Goal: Task Accomplishment & Management: Use online tool/utility

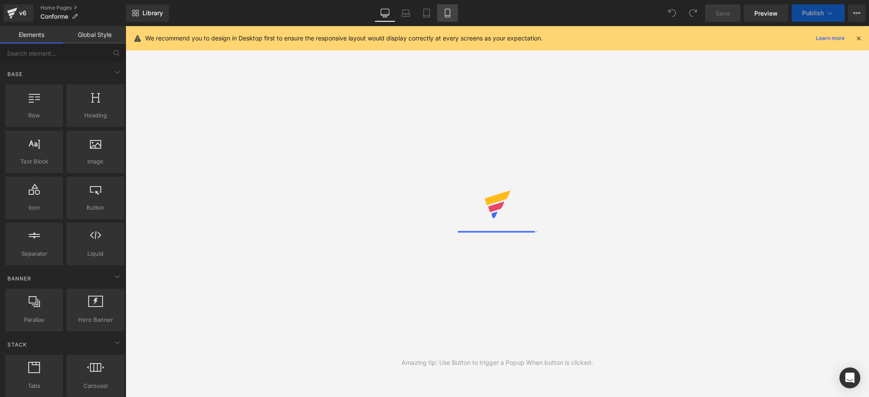
click at [445, 12] on icon at bounding box center [447, 13] width 5 height 8
click at [446, 16] on icon at bounding box center [447, 16] width 5 height 0
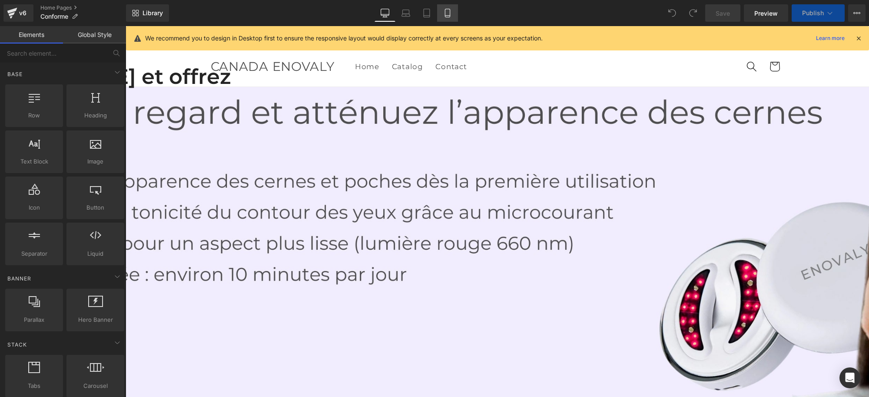
click at [445, 13] on icon at bounding box center [447, 13] width 5 height 8
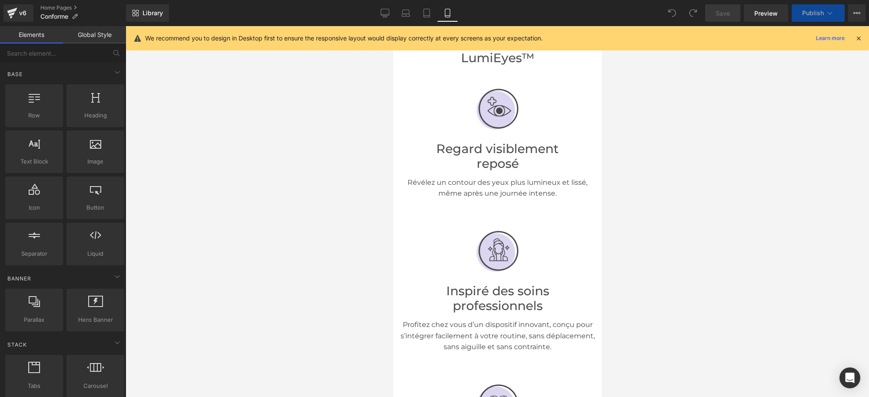
scroll to position [435, 0]
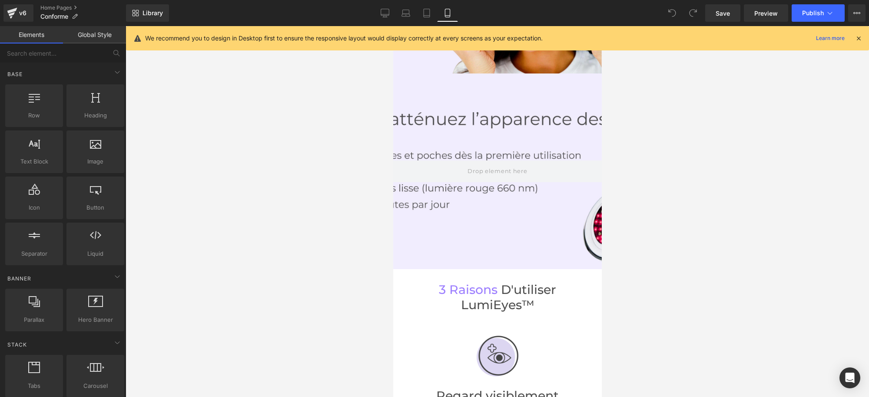
click at [468, 209] on div at bounding box center [497, 171] width 209 height 196
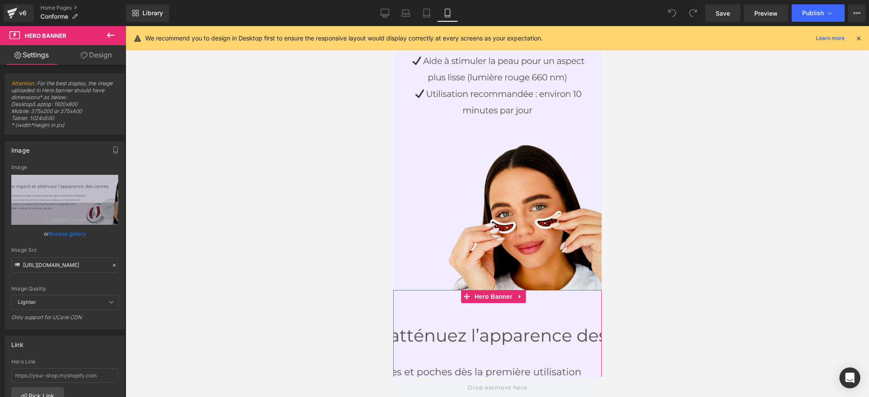
scroll to position [217, 0]
click at [521, 291] on link at bounding box center [519, 297] width 11 height 13
click at [524, 294] on icon at bounding box center [525, 297] width 6 height 6
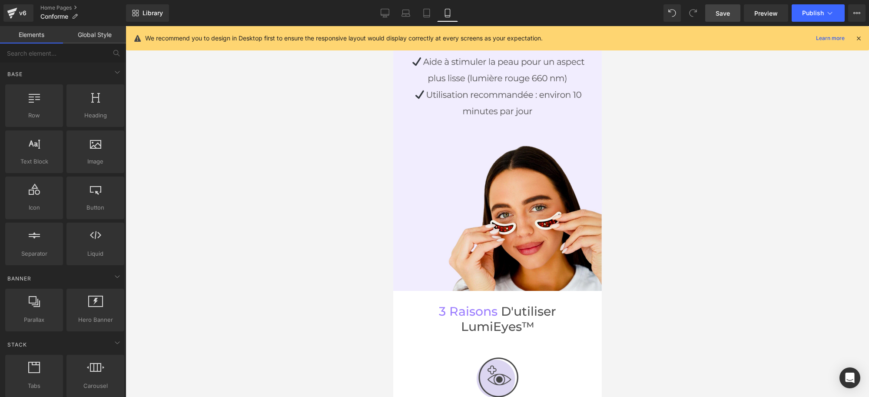
drag, startPoint x: 724, startPoint y: 11, endPoint x: 182, endPoint y: 134, distance: 555.8
click at [724, 11] on span "Save" at bounding box center [723, 13] width 14 height 9
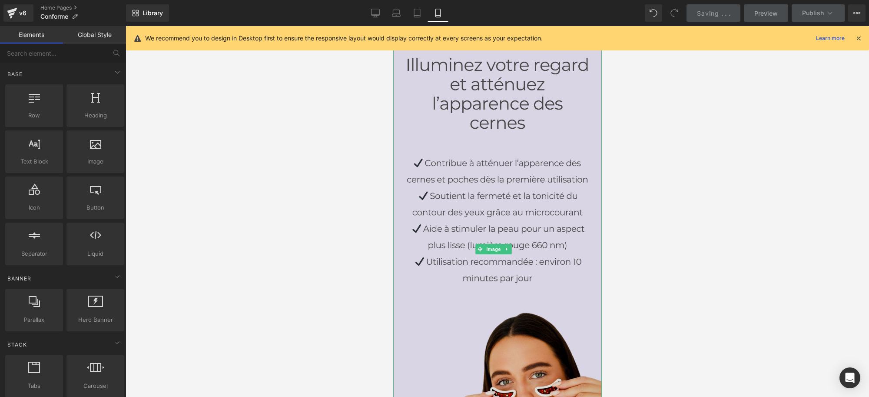
scroll to position [0, 0]
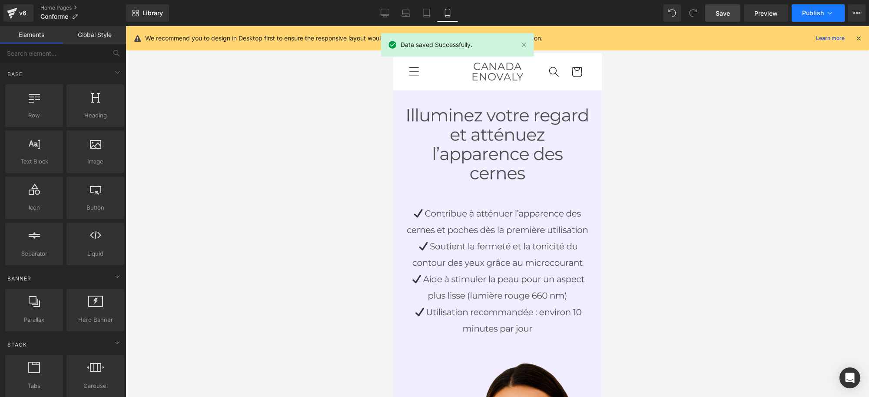
click at [802, 13] on span "Publish" at bounding box center [813, 13] width 22 height 7
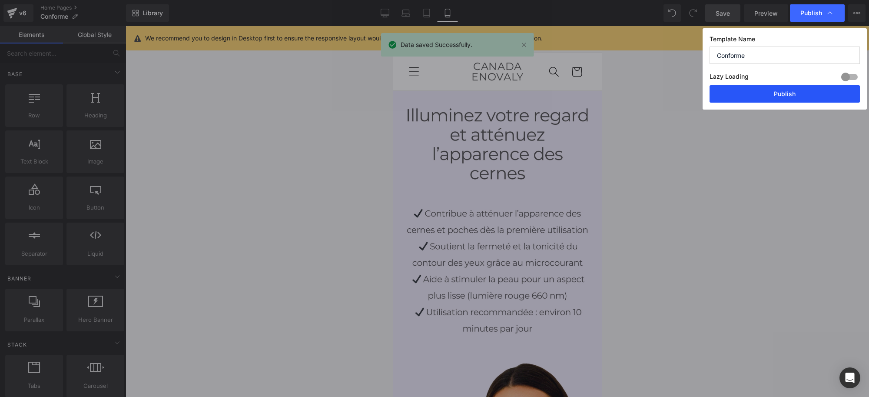
drag, startPoint x: 763, startPoint y: 98, endPoint x: 104, endPoint y: 170, distance: 662.9
click at [763, 98] on button "Publish" at bounding box center [785, 93] width 150 height 17
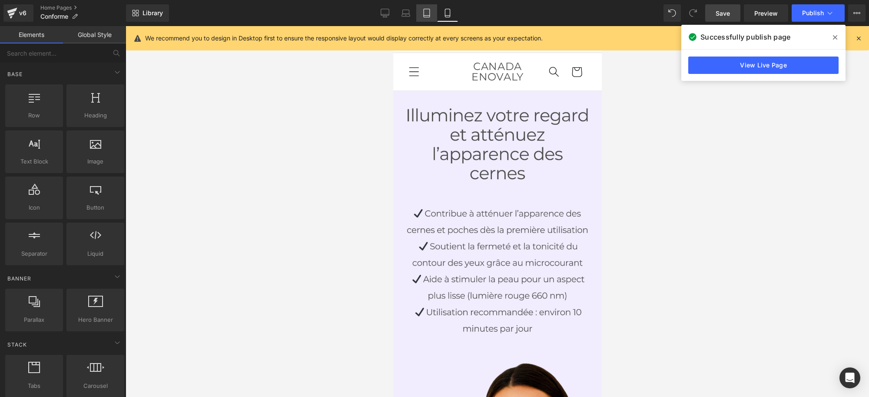
click at [426, 11] on icon at bounding box center [426, 13] width 9 height 9
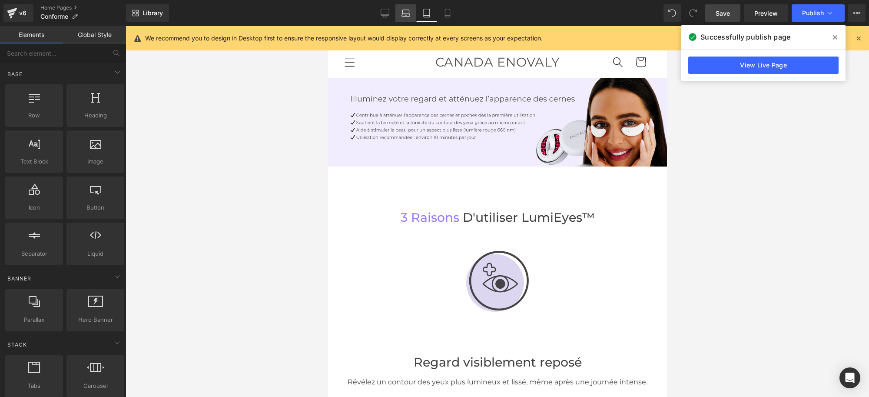
scroll to position [53, 0]
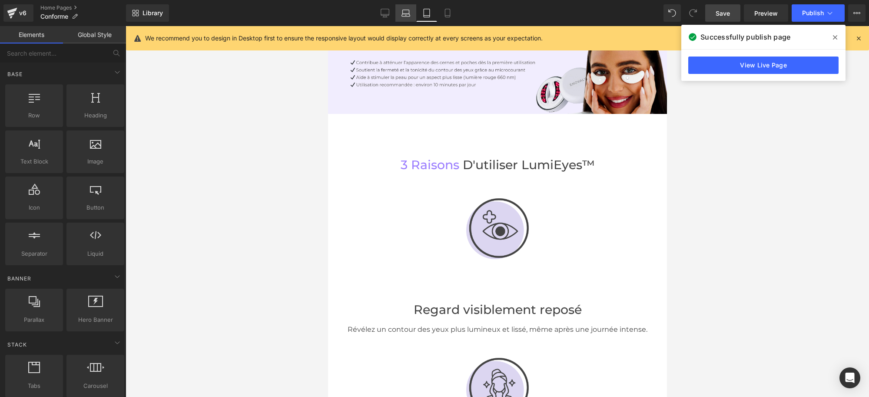
click at [409, 14] on icon at bounding box center [406, 15] width 8 height 3
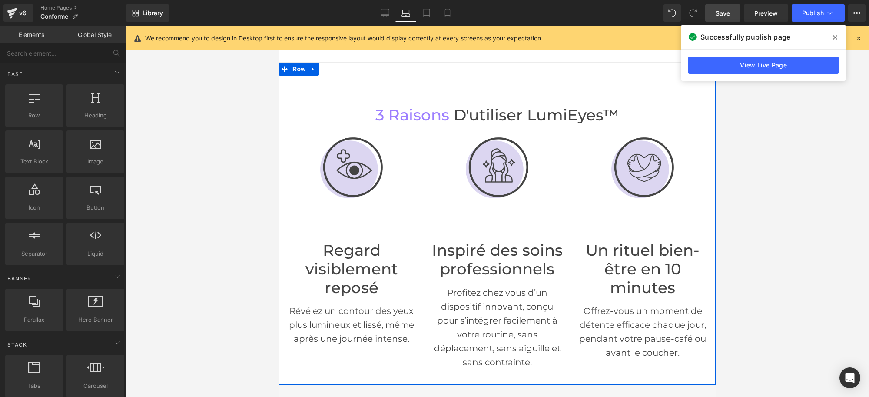
scroll to position [0, 0]
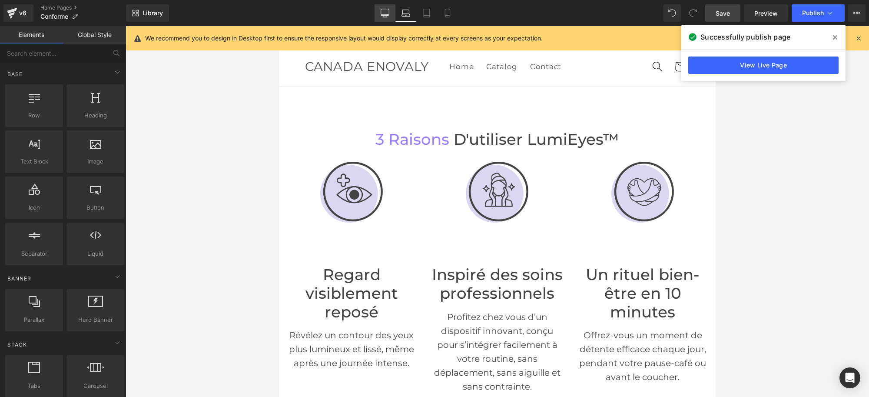
click at [389, 10] on icon at bounding box center [385, 12] width 8 height 7
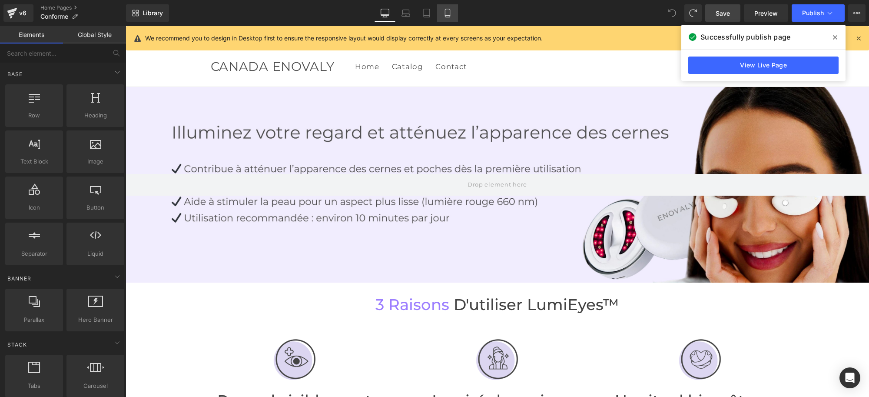
click at [447, 12] on icon at bounding box center [447, 13] width 9 height 9
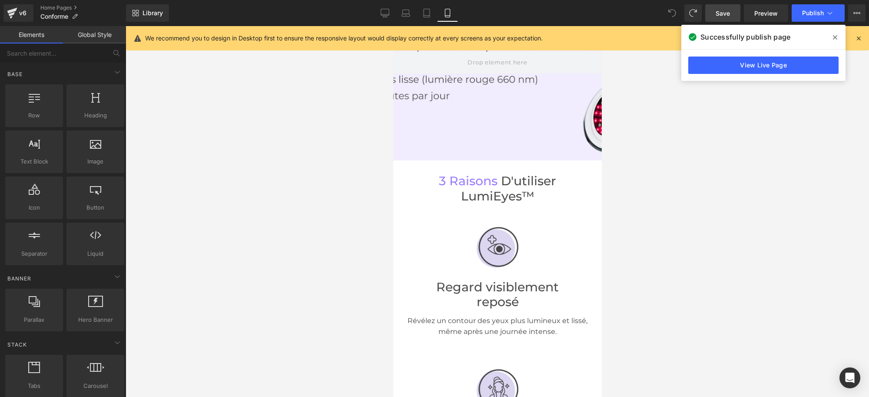
scroll to position [326, 0]
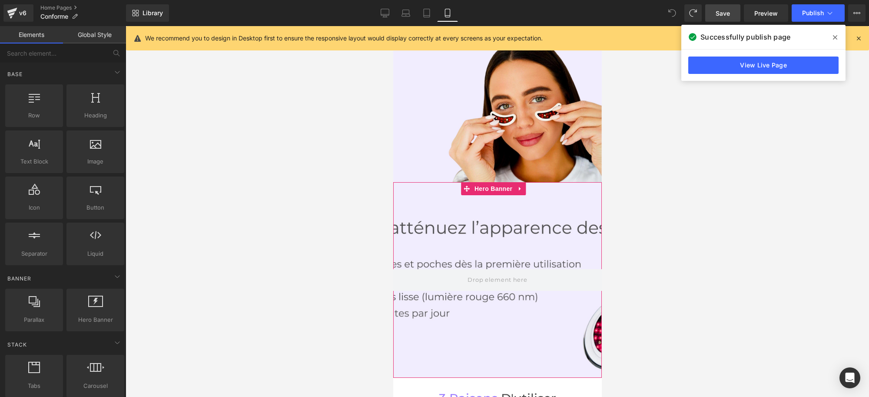
click at [525, 277] on div at bounding box center [497, 280] width 209 height 196
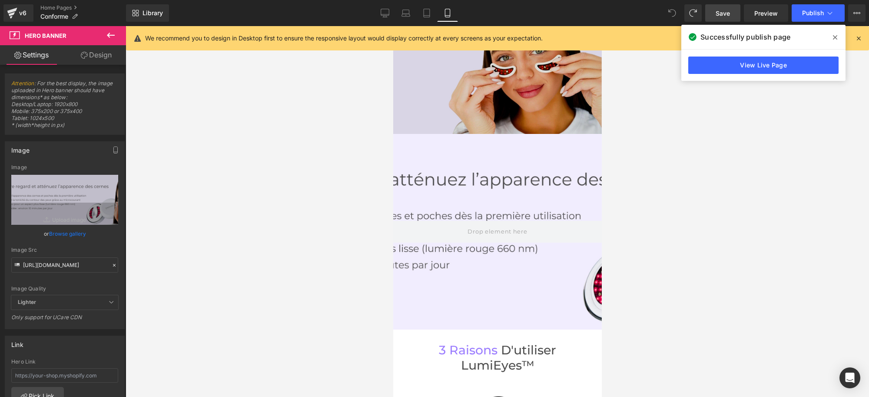
scroll to position [380, 0]
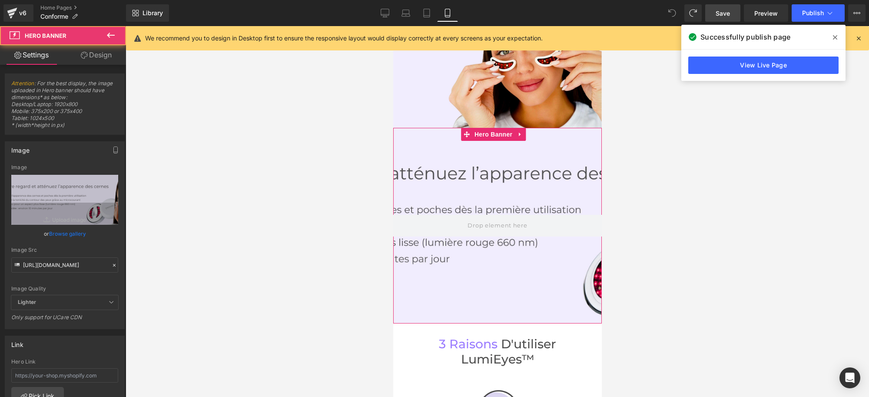
click at [501, 243] on div at bounding box center [497, 226] width 209 height 196
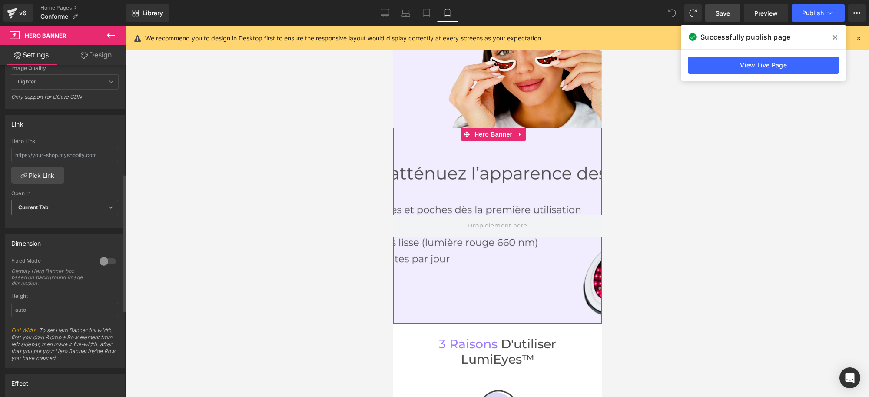
scroll to position [0, 0]
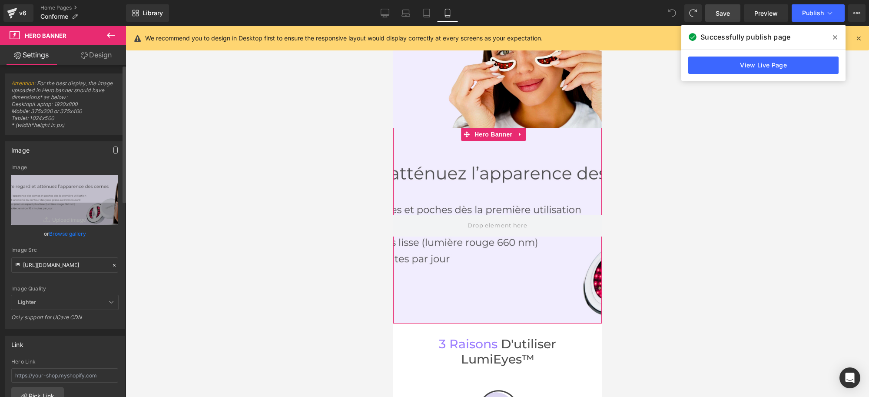
click at [112, 149] on icon "button" at bounding box center [115, 149] width 7 height 7
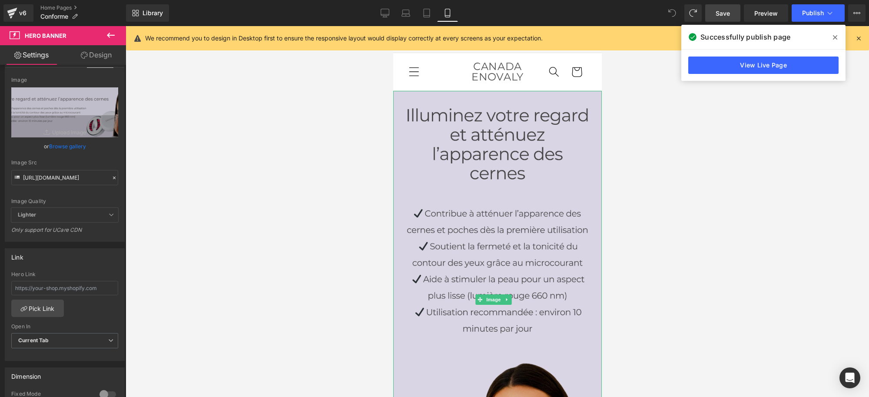
click at [496, 224] on img at bounding box center [497, 299] width 209 height 417
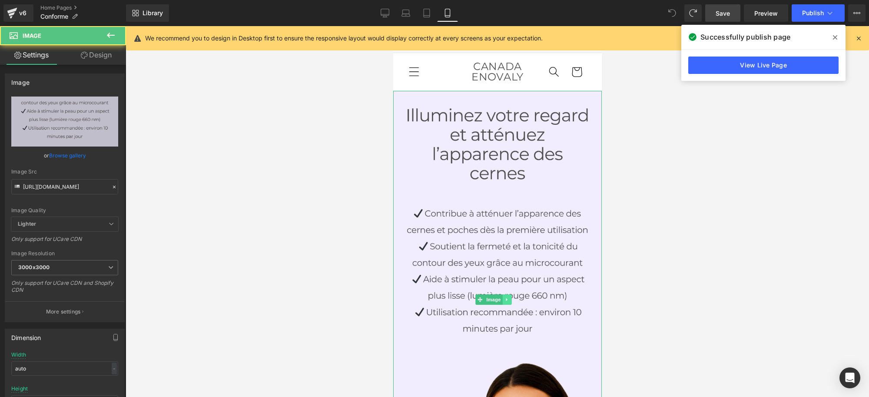
click at [506, 298] on icon at bounding box center [506, 299] width 1 height 3
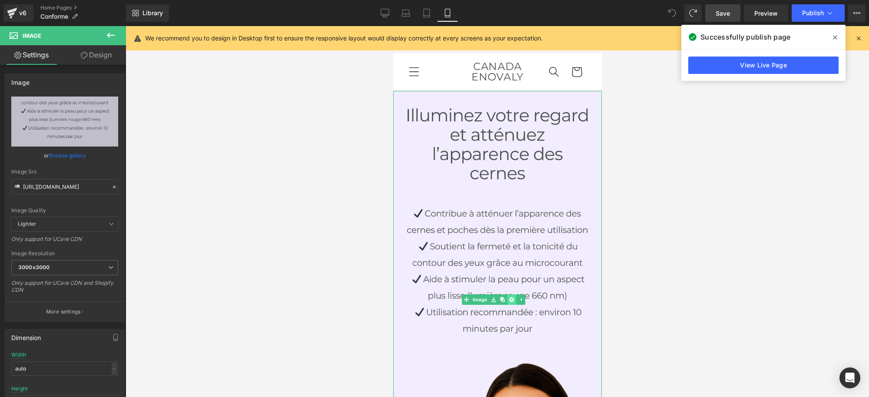
click at [511, 294] on link at bounding box center [511, 299] width 9 height 10
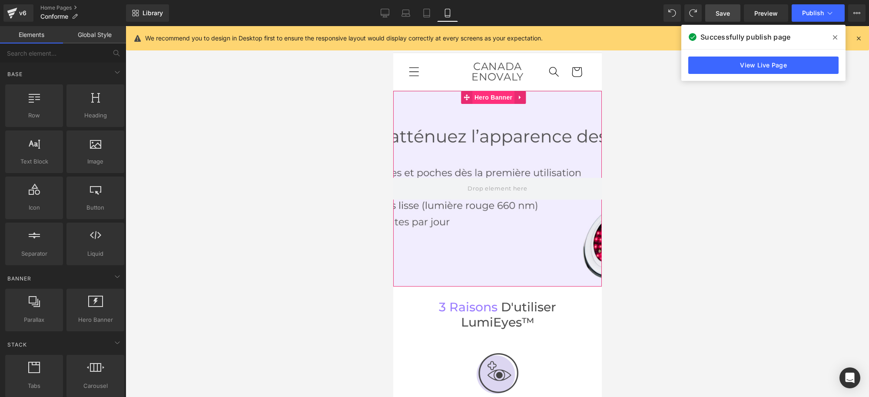
click at [501, 100] on span "Hero Banner" at bounding box center [493, 97] width 42 height 13
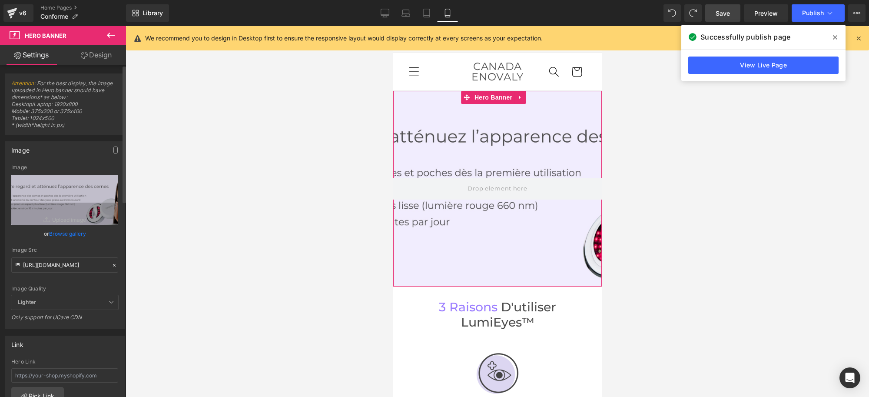
click at [64, 233] on link "Browse gallery" at bounding box center [67, 233] width 37 height 15
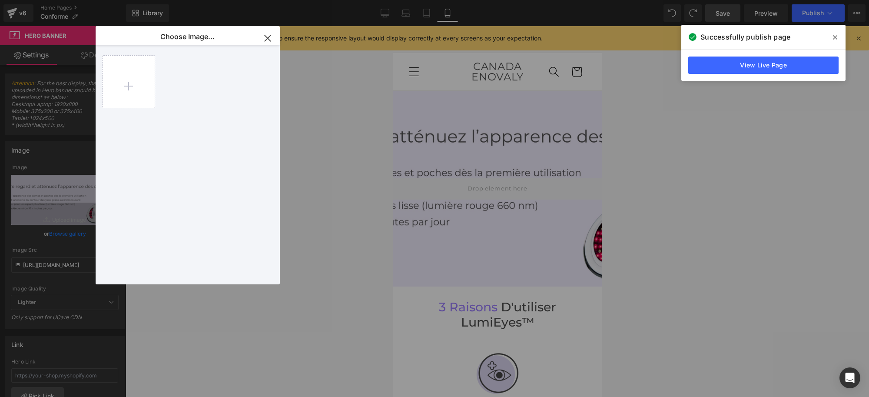
click at [266, 40] on icon "button" at bounding box center [268, 38] width 6 height 6
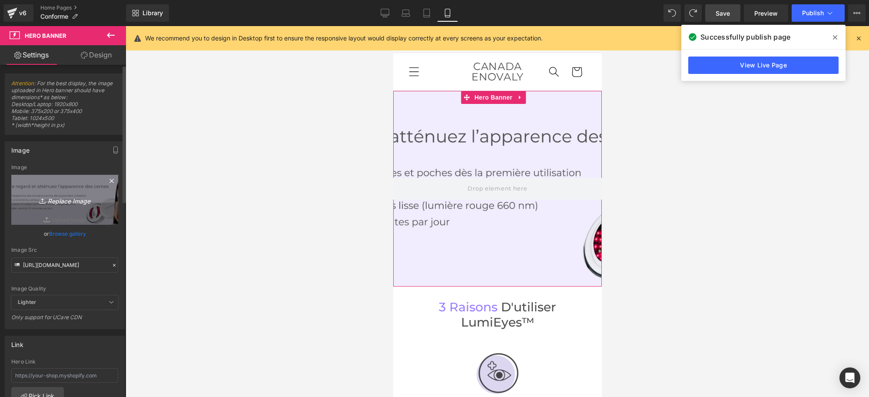
click at [77, 197] on icon "Replace Image" at bounding box center [65, 199] width 70 height 11
type input "C:\fakepath\Bannière mobile .jpg"
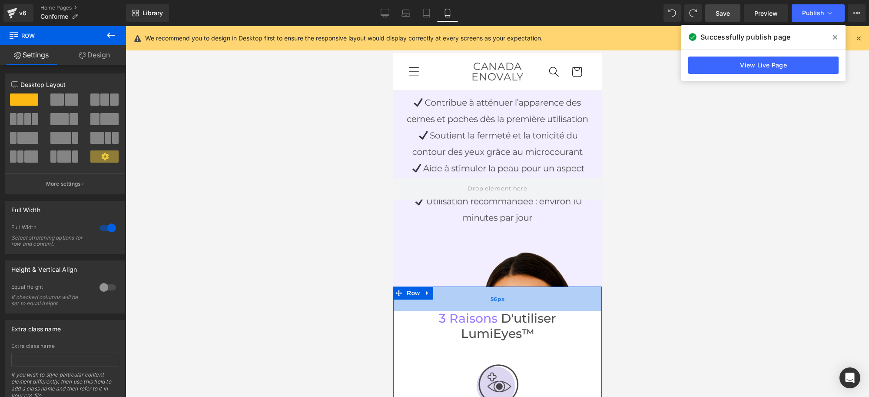
drag, startPoint x: 505, startPoint y: 287, endPoint x: 503, endPoint y: 299, distance: 11.4
click at [503, 299] on div "56px" at bounding box center [497, 298] width 209 height 24
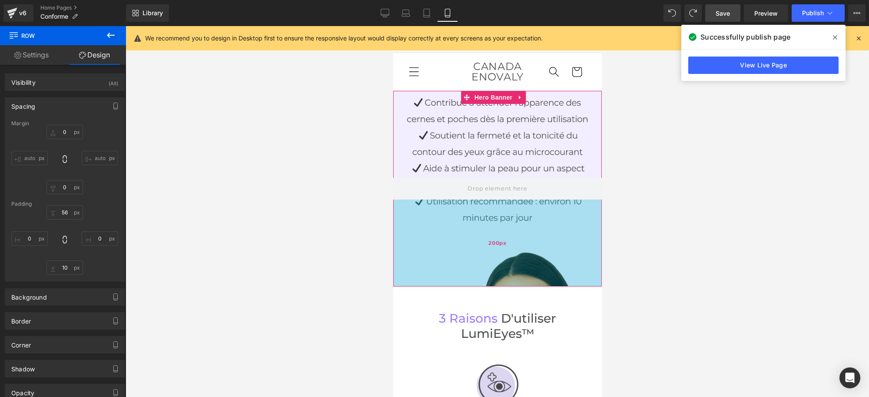
click at [550, 251] on div "200px" at bounding box center [497, 243] width 209 height 87
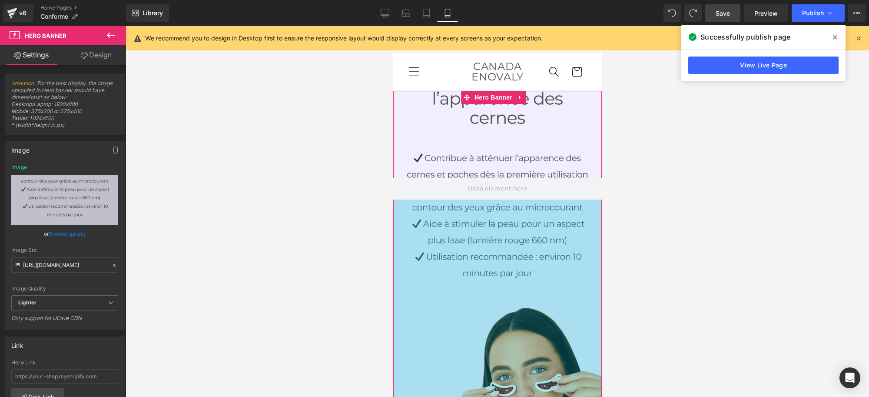
drag, startPoint x: 527, startPoint y: 283, endPoint x: 530, endPoint y: 409, distance: 125.2
click at [530, 396] on html "□ CANADA ENOVALY Ignorer et passer au contenu Votre panier est vide Continuer l…" at bounding box center [497, 211] width 209 height 371
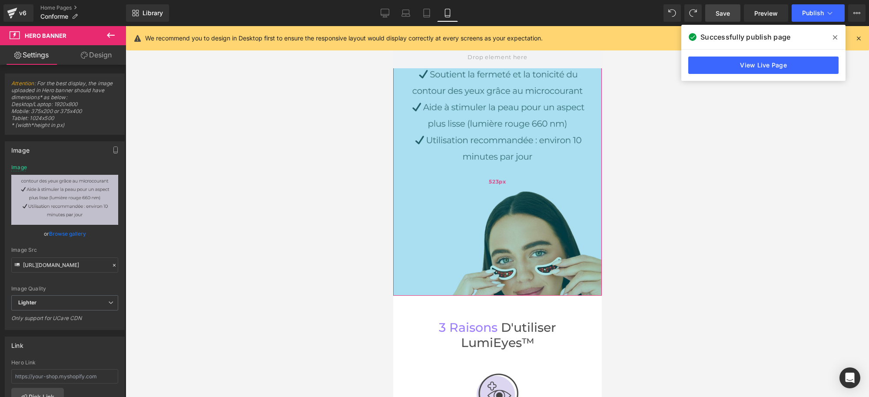
scroll to position [163, 0]
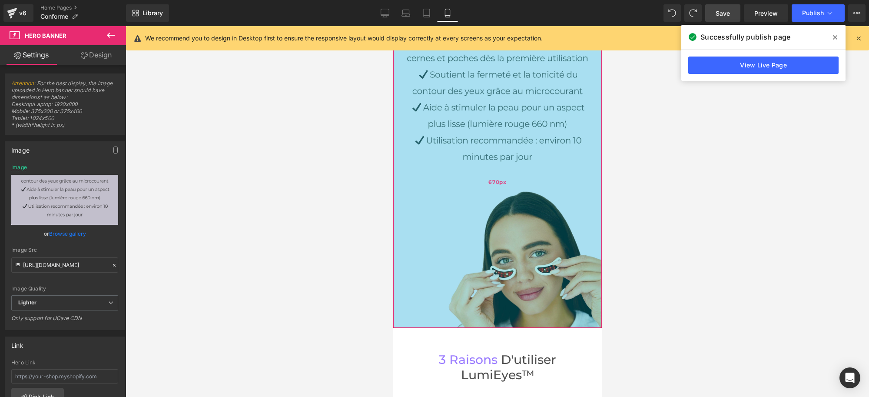
click at [527, 325] on div "670px" at bounding box center [497, 182] width 209 height 291
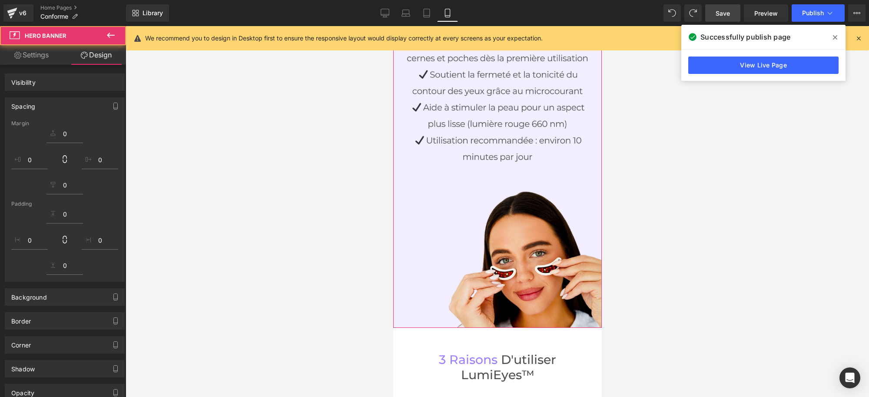
click at [654, 180] on div at bounding box center [498, 211] width 744 height 371
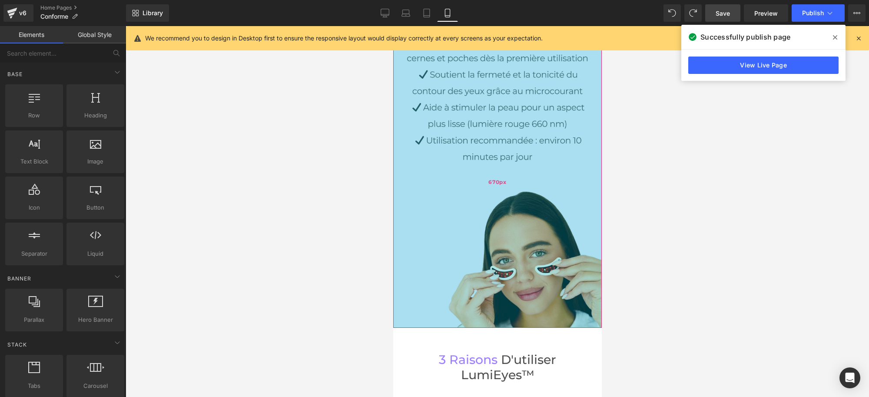
scroll to position [0, 0]
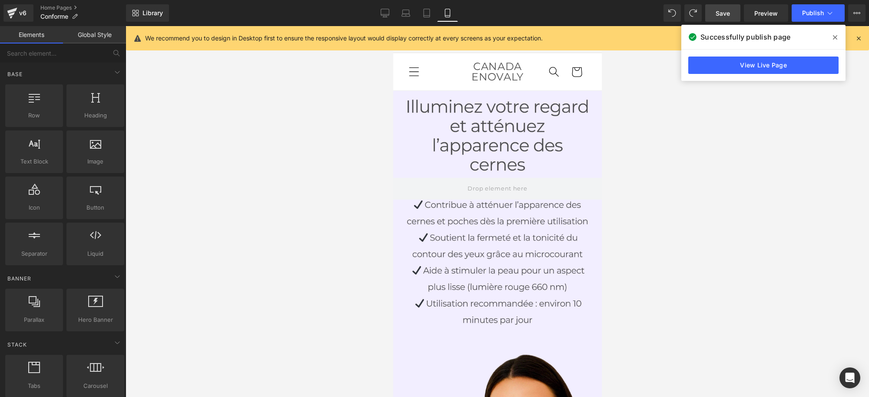
click at [718, 12] on span "Save" at bounding box center [723, 13] width 14 height 9
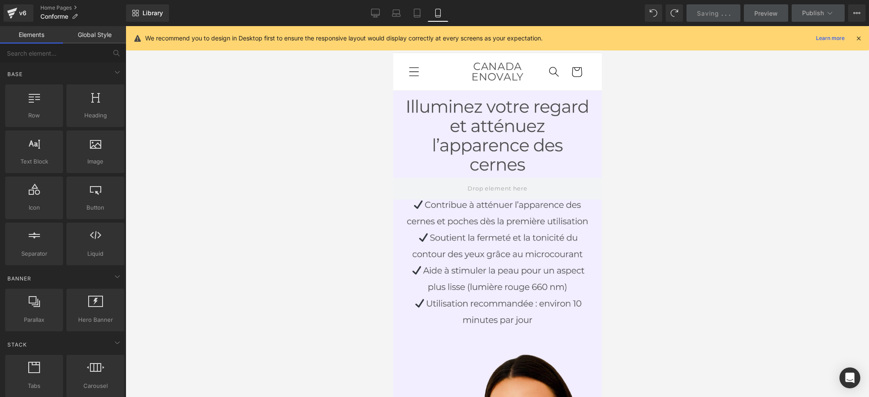
click at [528, 212] on div "Hero Banner 200px 670px" at bounding box center [497, 291] width 209 height 400
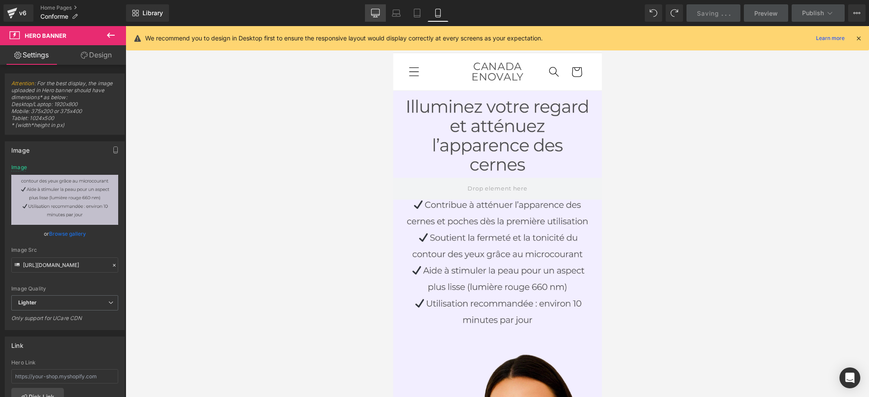
drag, startPoint x: 381, startPoint y: 12, endPoint x: 377, endPoint y: 142, distance: 130.0
click at [380, 12] on icon at bounding box center [376, 12] width 8 height 7
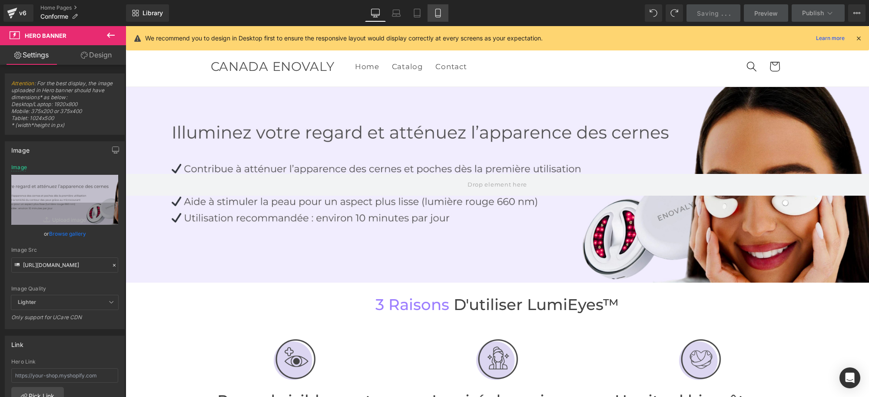
click at [434, 13] on icon at bounding box center [438, 13] width 9 height 9
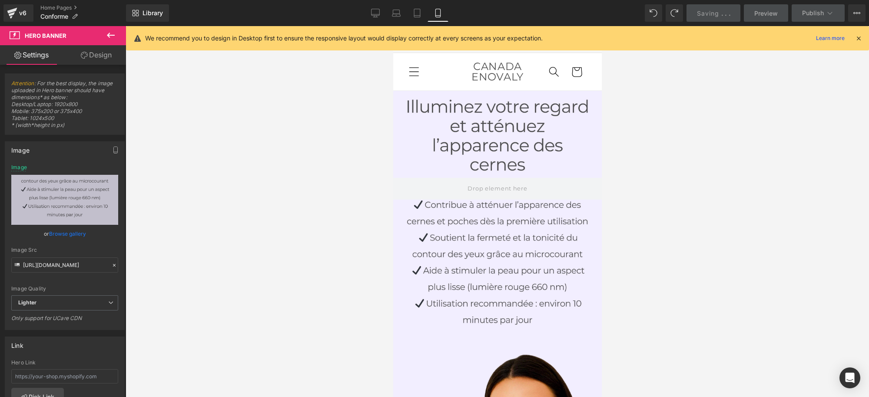
scroll to position [3, 0]
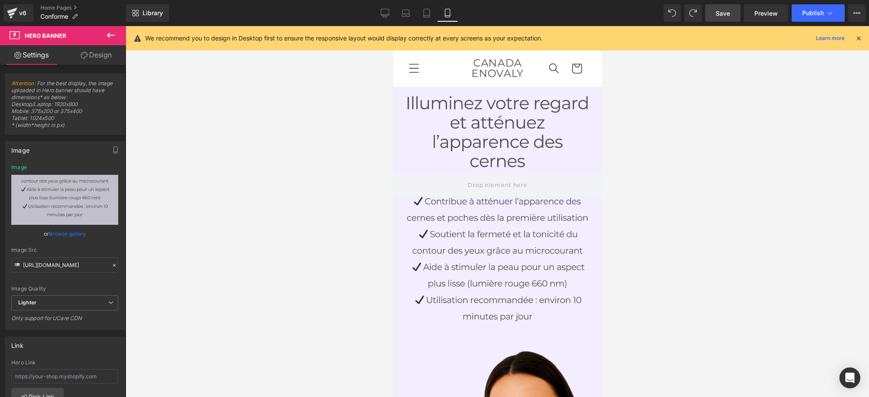
click at [727, 10] on span "Save" at bounding box center [723, 13] width 14 height 9
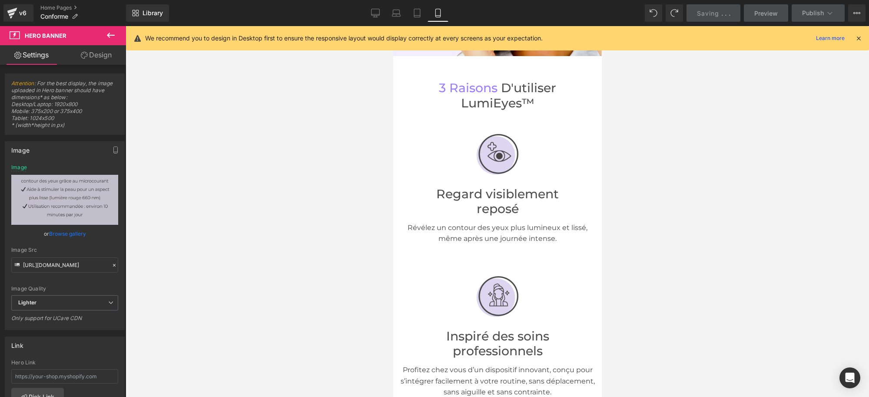
scroll to position [0, 0]
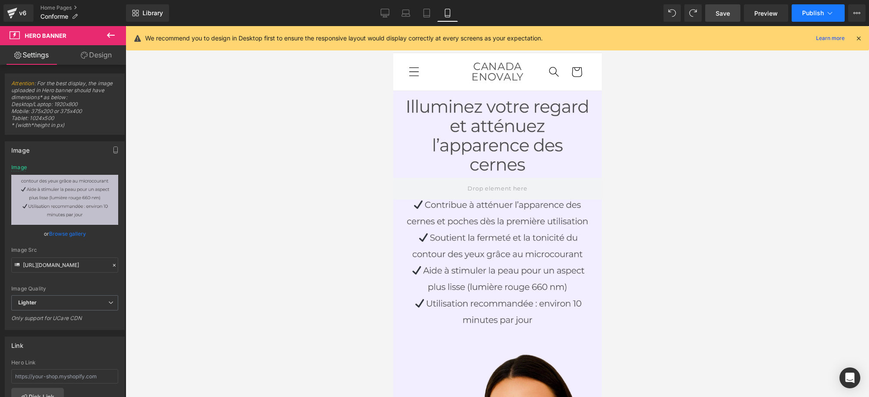
click at [820, 12] on span "Publish" at bounding box center [813, 13] width 22 height 7
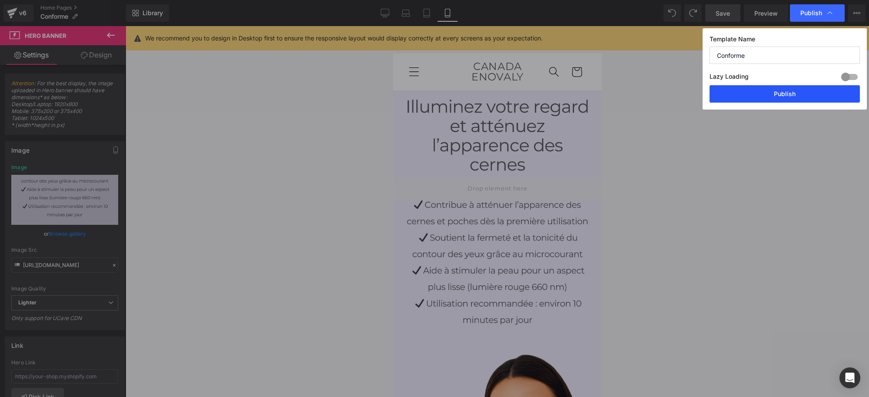
click at [777, 97] on button "Publish" at bounding box center [785, 93] width 150 height 17
